Goal: Task Accomplishment & Management: Manage account settings

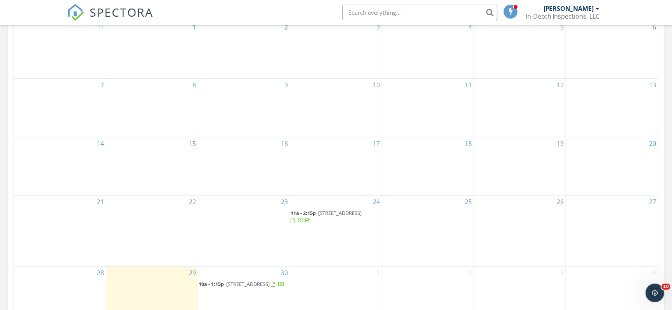
scroll to position [436, 0]
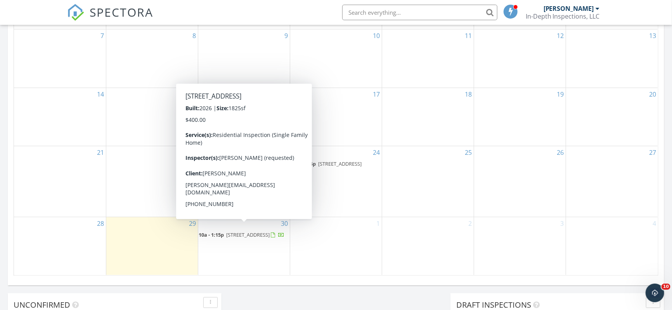
click at [235, 231] on span "25383 Blue Heron Drive, Pontchatoula 70454" at bounding box center [248, 234] width 43 height 7
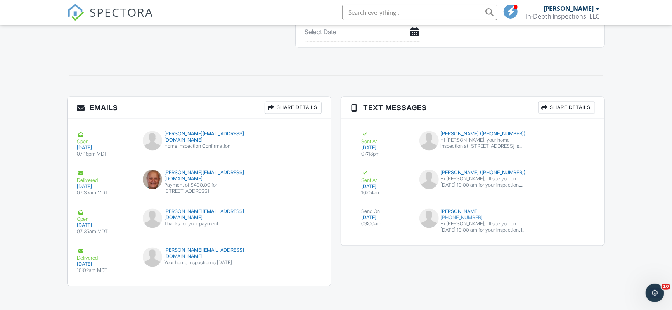
scroll to position [853, 0]
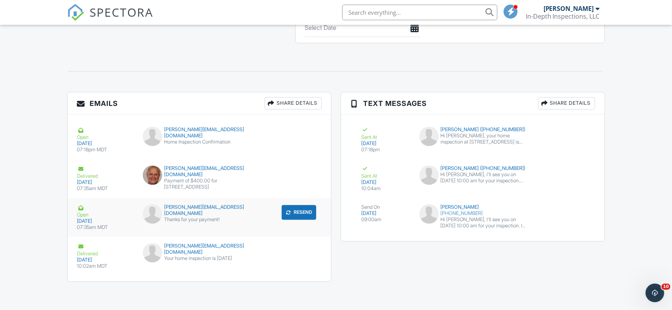
click at [179, 217] on div "Thanks for your payment!" at bounding box center [199, 220] width 113 height 6
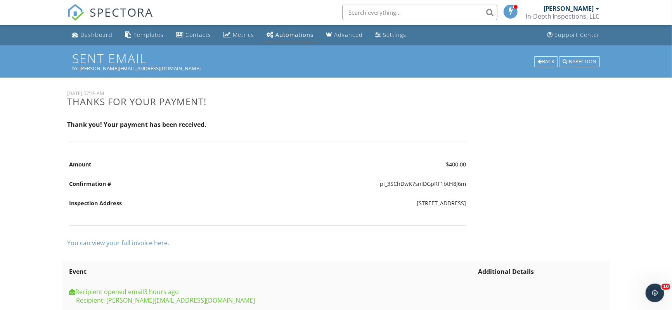
click at [299, 35] on div "Automations" at bounding box center [295, 34] width 38 height 7
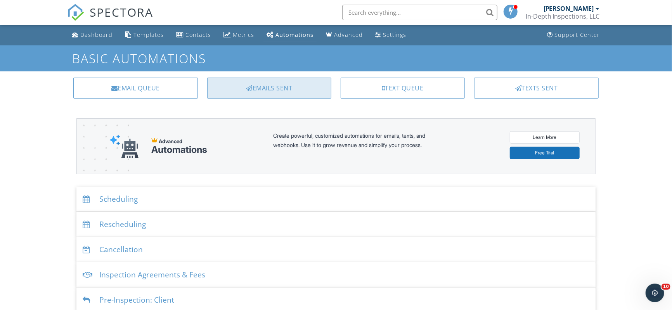
click at [263, 86] on div "Emails Sent" at bounding box center [269, 88] width 124 height 21
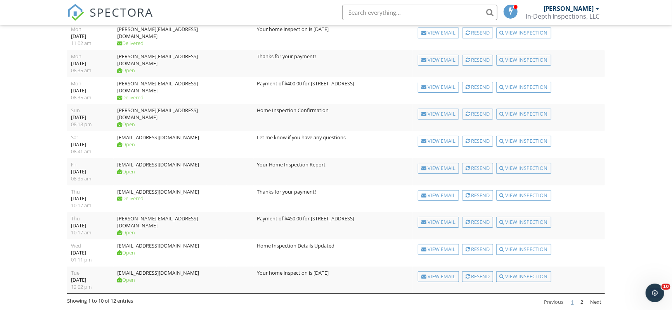
scroll to position [93, 0]
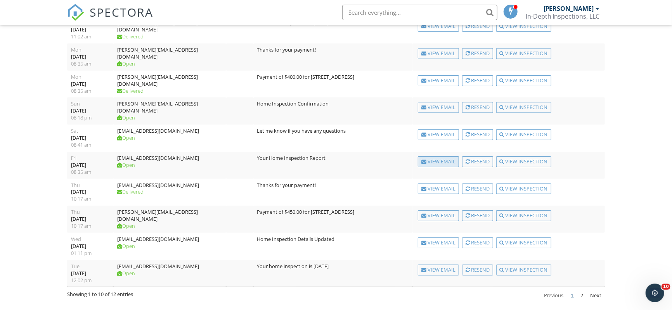
click at [442, 162] on div "View Email" at bounding box center [438, 161] width 41 height 11
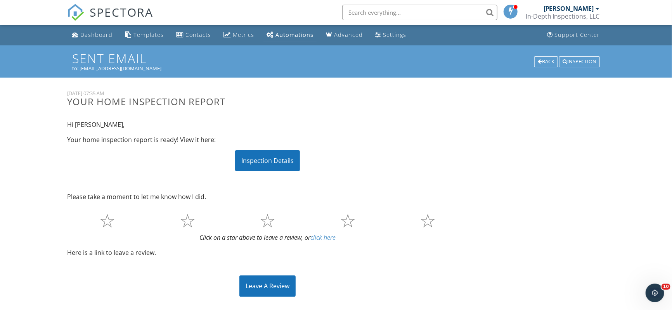
click at [245, 281] on div "Leave A Review" at bounding box center [267, 286] width 56 height 21
